Goal: Use online tool/utility: Utilize a website feature to perform a specific function

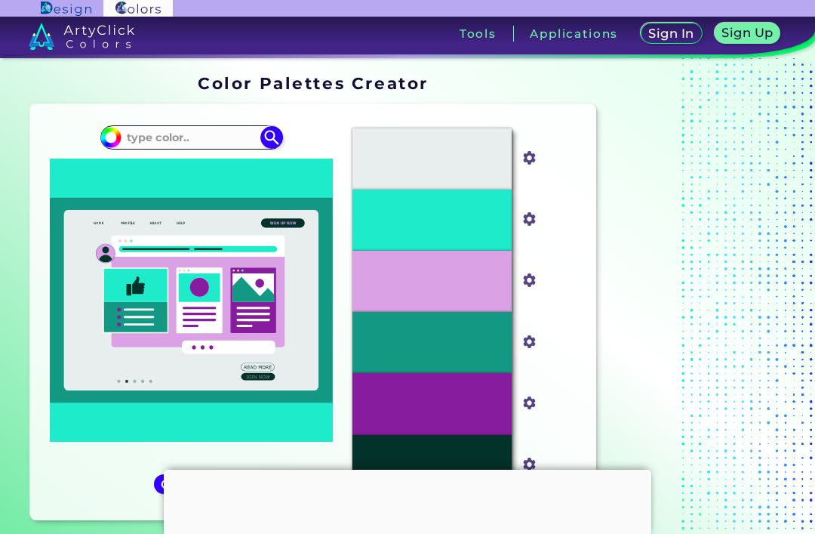
scroll to position [133, 0]
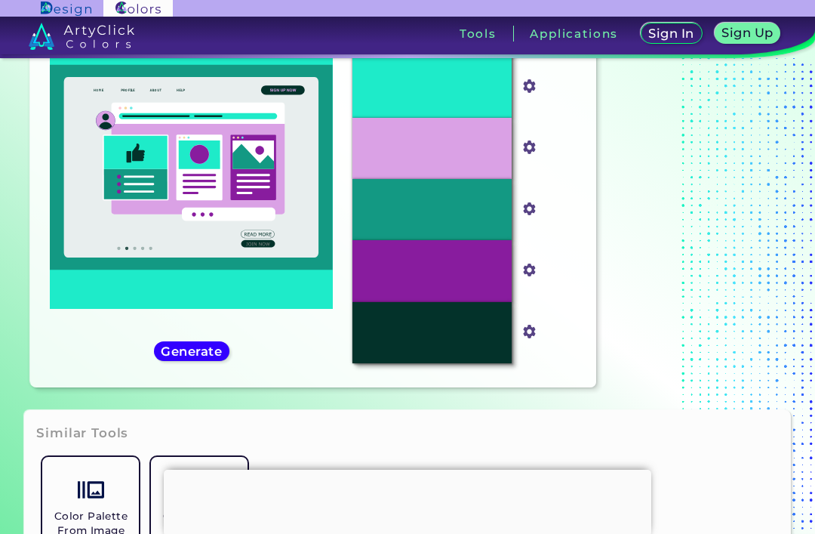
click at [272, 254] on icon at bounding box center [191, 167] width 254 height 180
click at [201, 356] on h5 "Generate" at bounding box center [191, 350] width 55 height 11
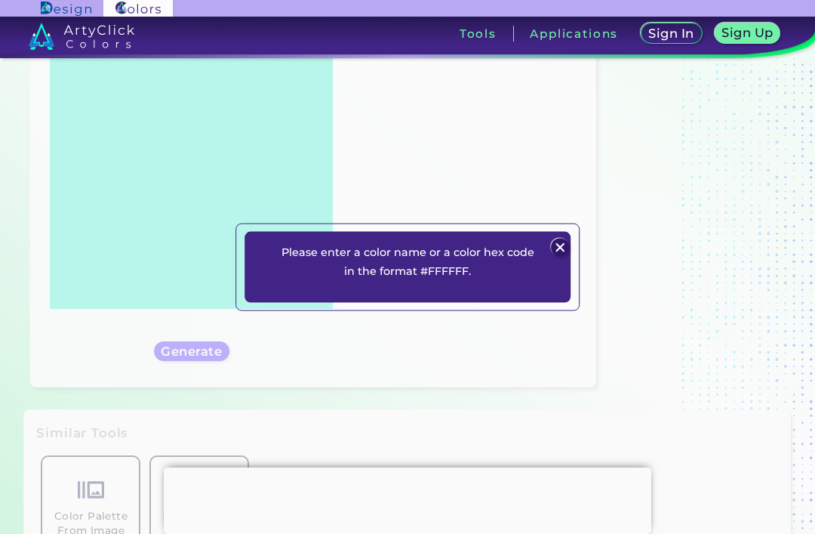
click at [564, 257] on img at bounding box center [560, 248] width 18 height 18
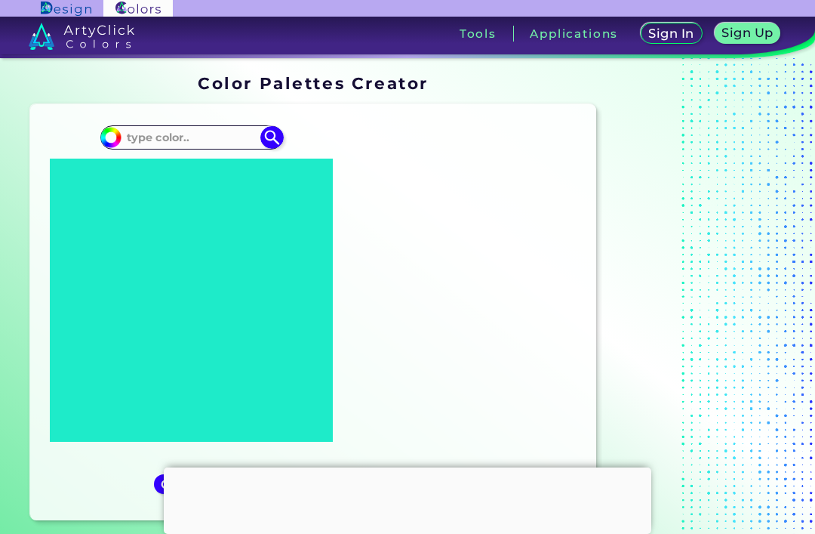
scroll to position [0, 0]
click at [232, 143] on input at bounding box center [192, 137] width 140 height 20
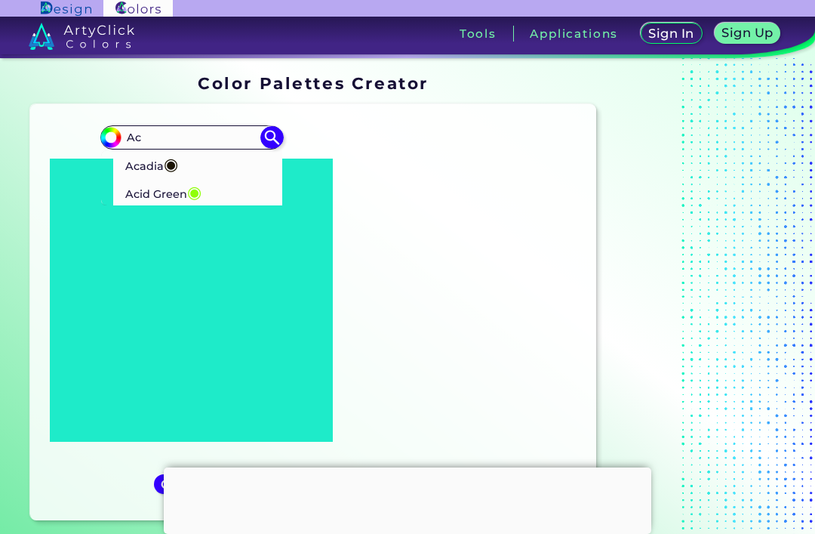
type input "Ac"
click at [191, 188] on span "◉" at bounding box center [194, 192] width 14 height 20
type input "#8ffe09"
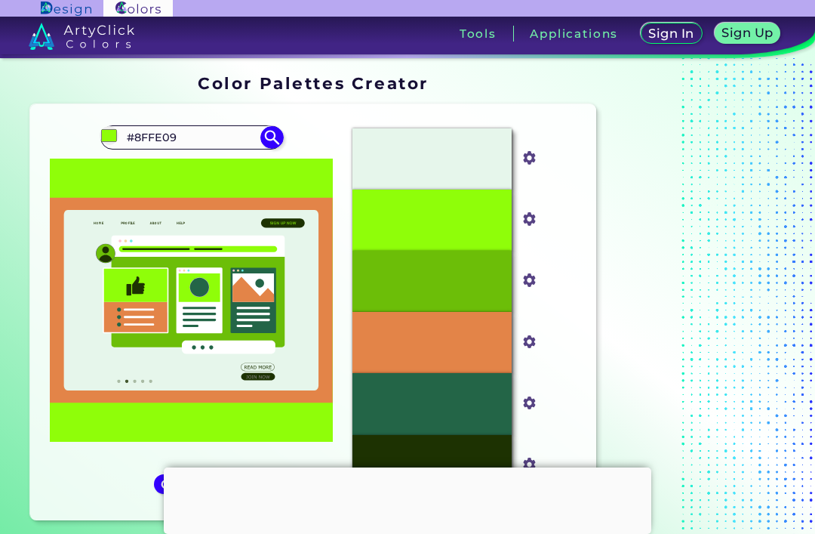
click at [182, 134] on input "#8FFE09" at bounding box center [192, 137] width 140 height 20
type input "#"
type input "Y"
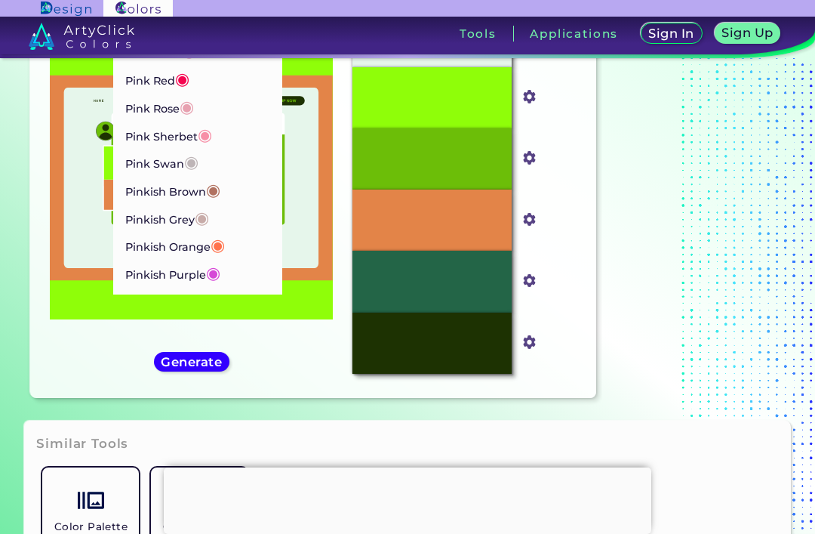
scroll to position [317, 0]
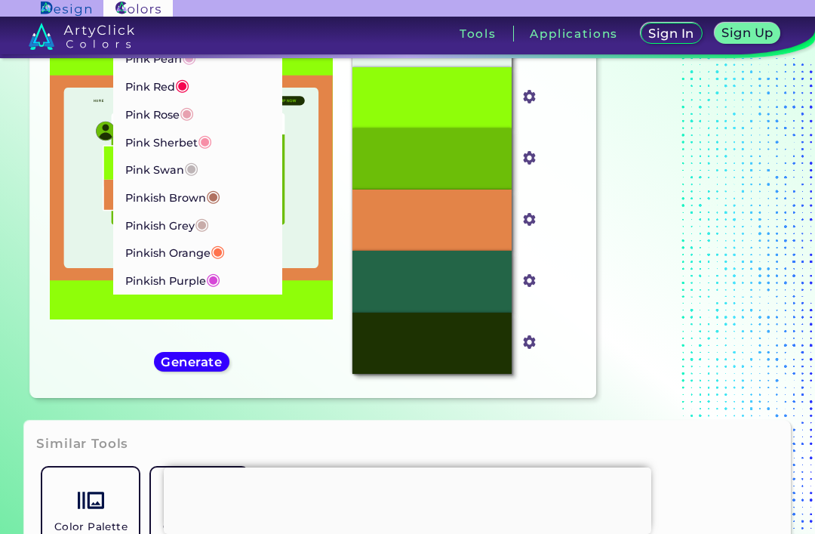
type input "Pi"
click at [194, 154] on p "Pink Swan ◉" at bounding box center [161, 168] width 73 height 28
type input "#beb5b7"
type input "#BEB5B7"
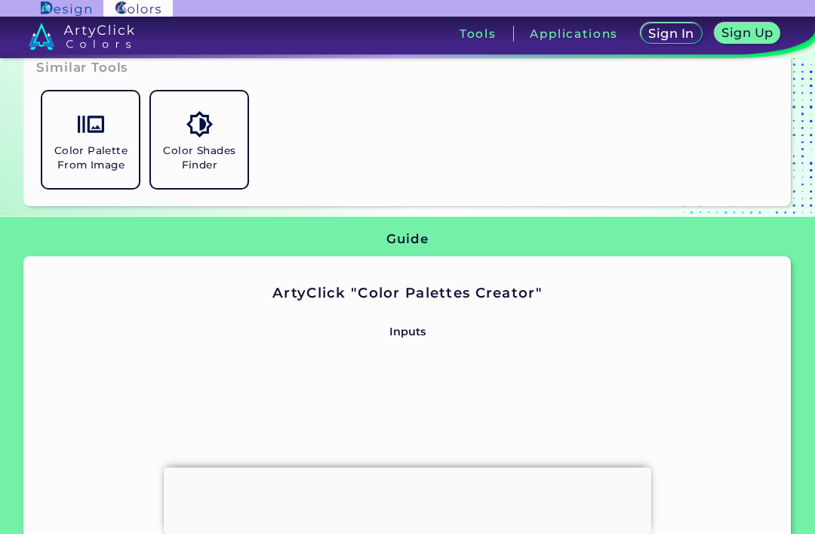
scroll to position [491, 0]
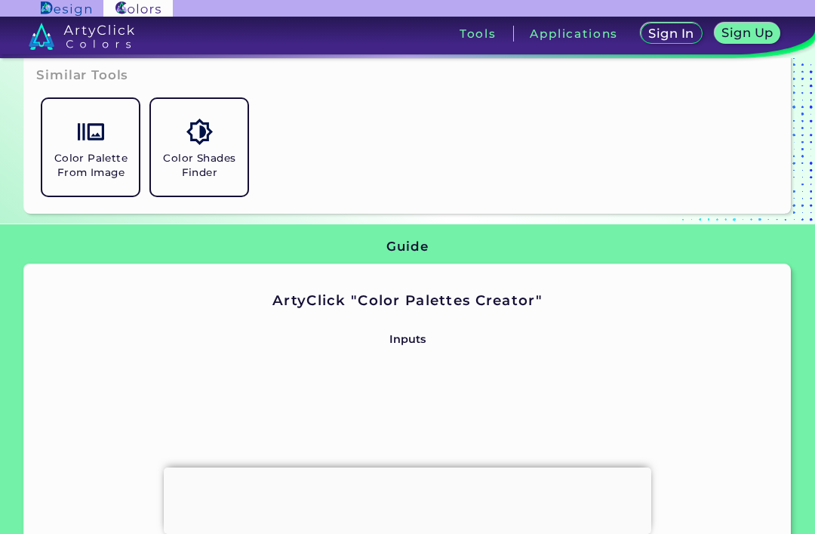
click at [220, 180] on h5 "Color Shades Finder" at bounding box center [199, 165] width 85 height 29
